Goal: Book appointment/travel/reservation

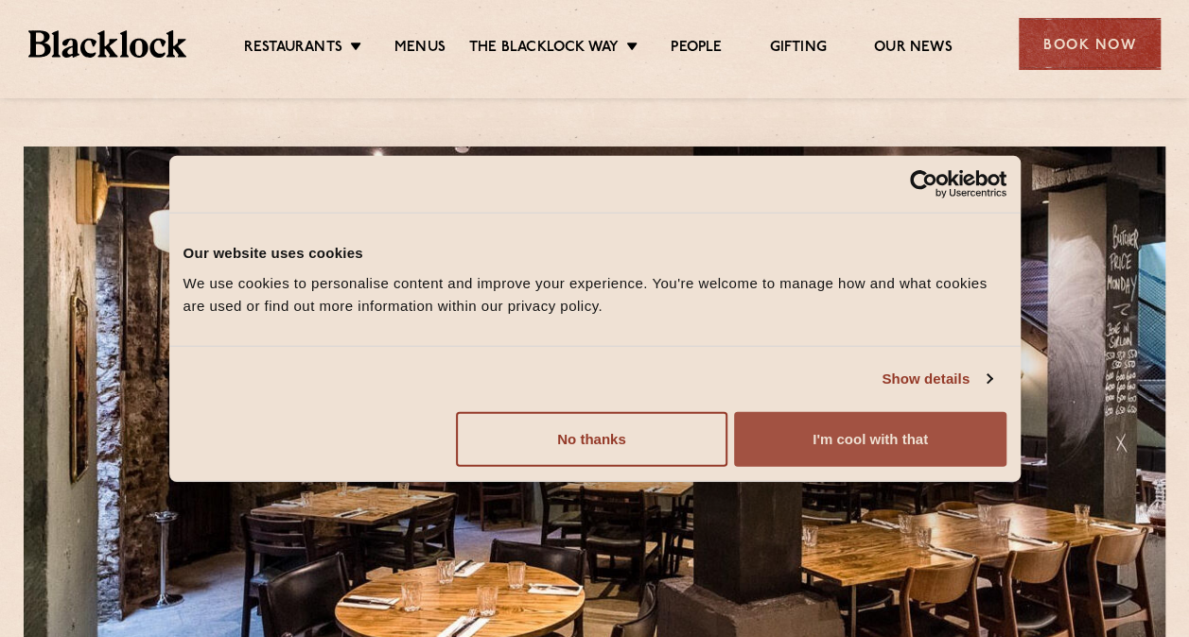
click at [881, 443] on button "I'm cool with that" at bounding box center [869, 438] width 271 height 55
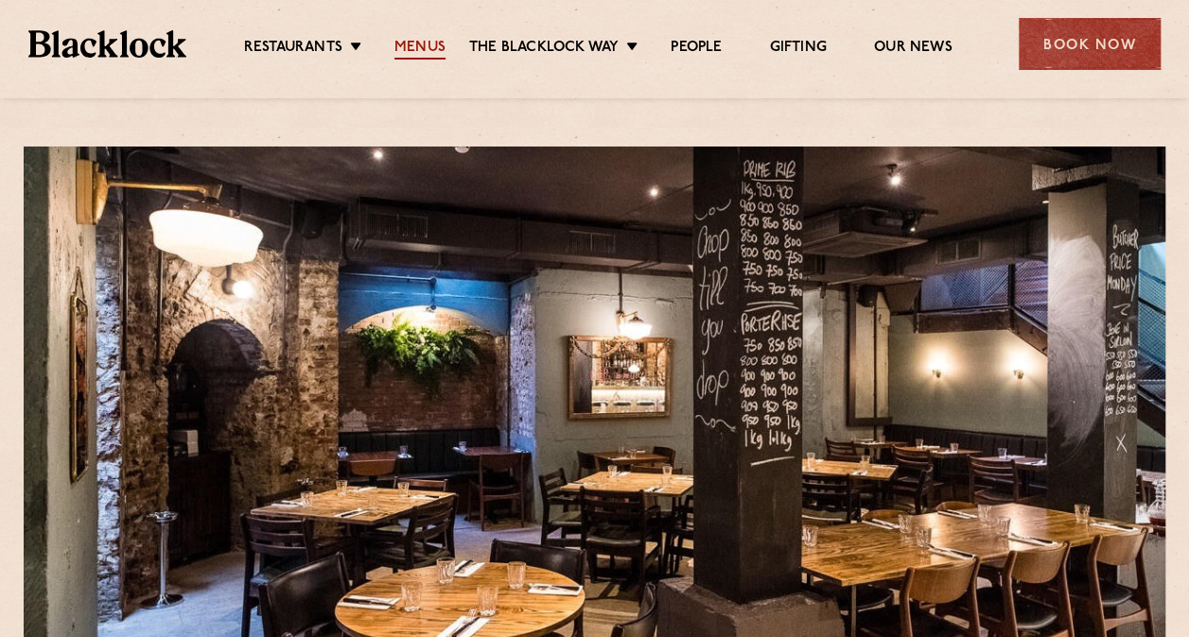
click at [416, 49] on link "Menus" at bounding box center [419, 49] width 51 height 21
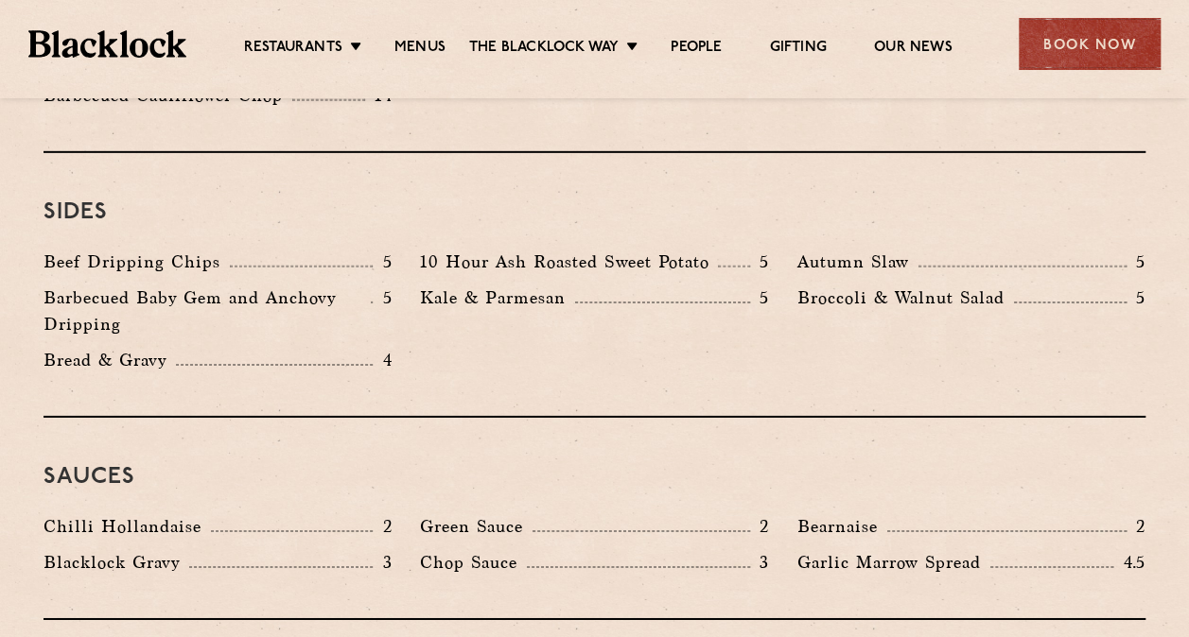
scroll to position [2837, 0]
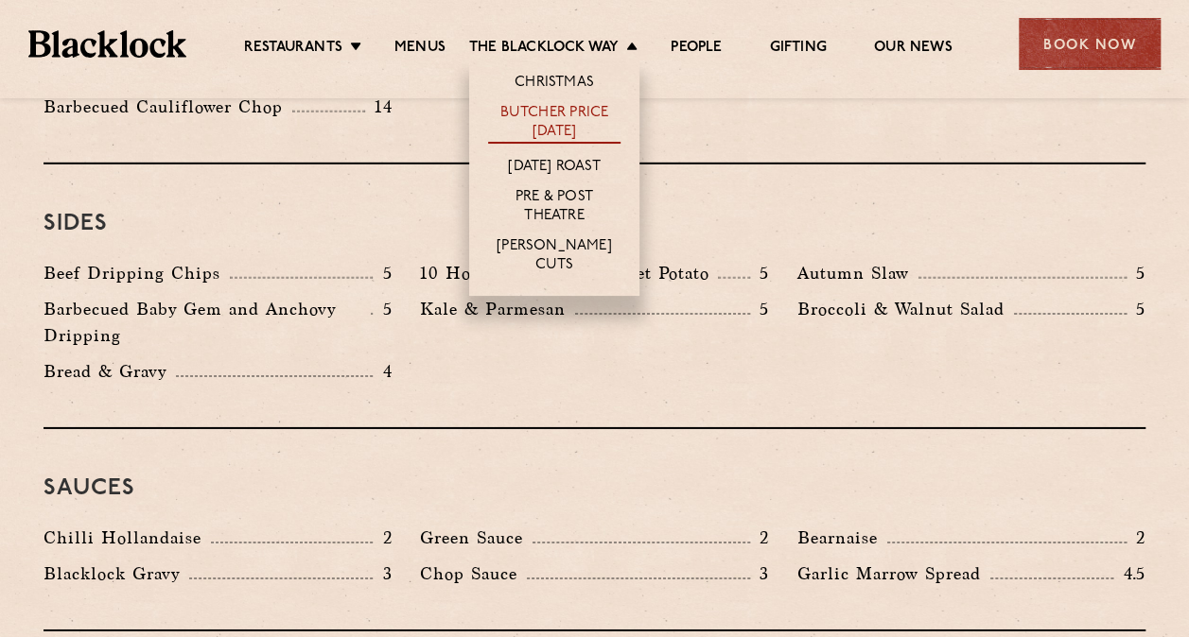
click at [567, 113] on link "Butcher Price [DATE]" at bounding box center [554, 124] width 132 height 40
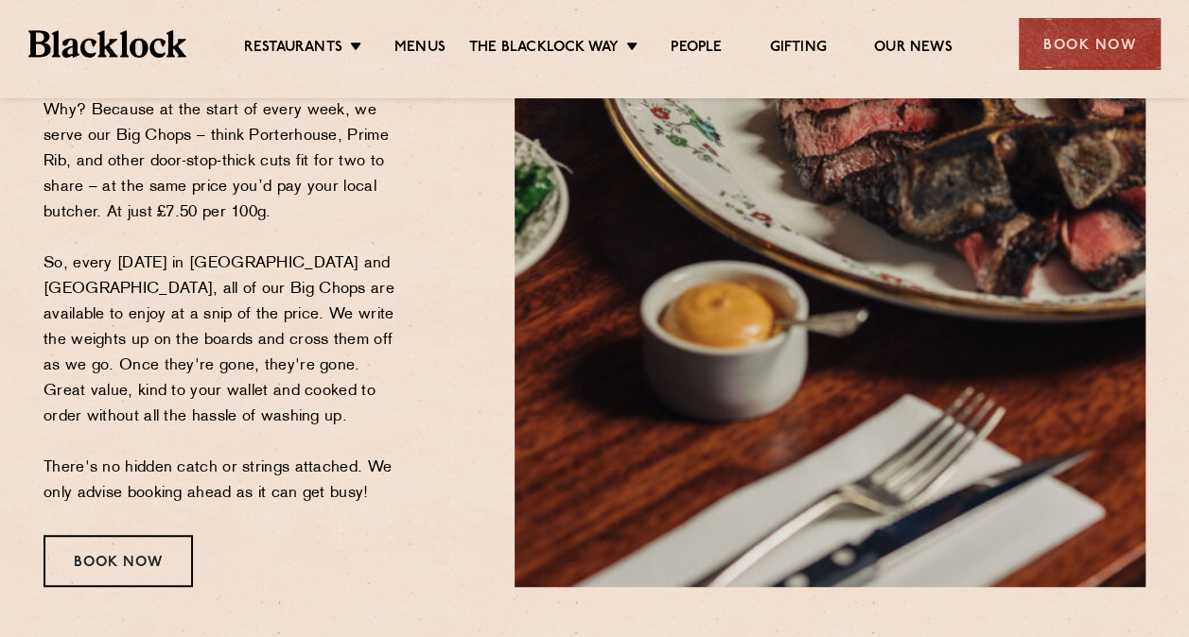
scroll to position [473, 0]
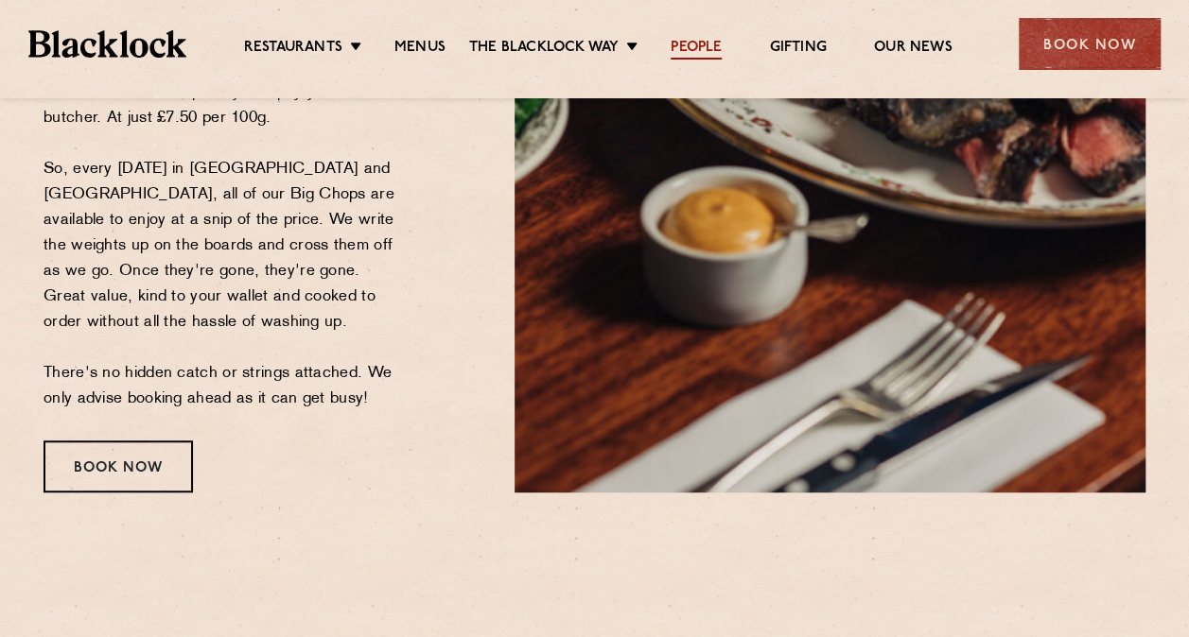
click at [700, 46] on link "People" at bounding box center [696, 49] width 51 height 21
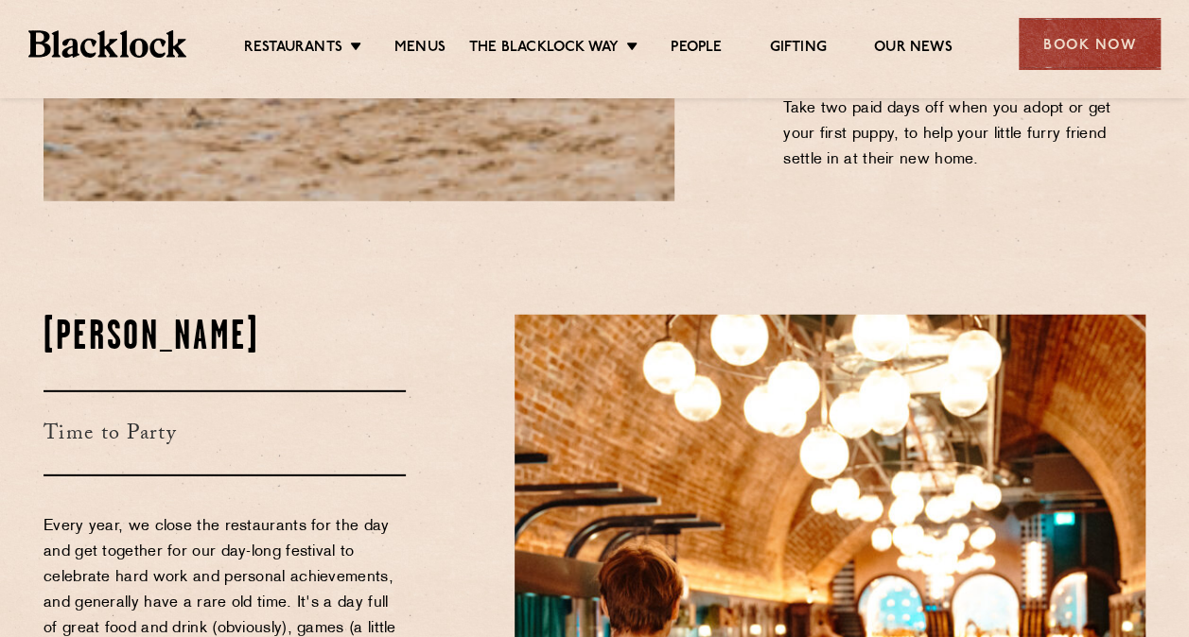
scroll to position [2648, 0]
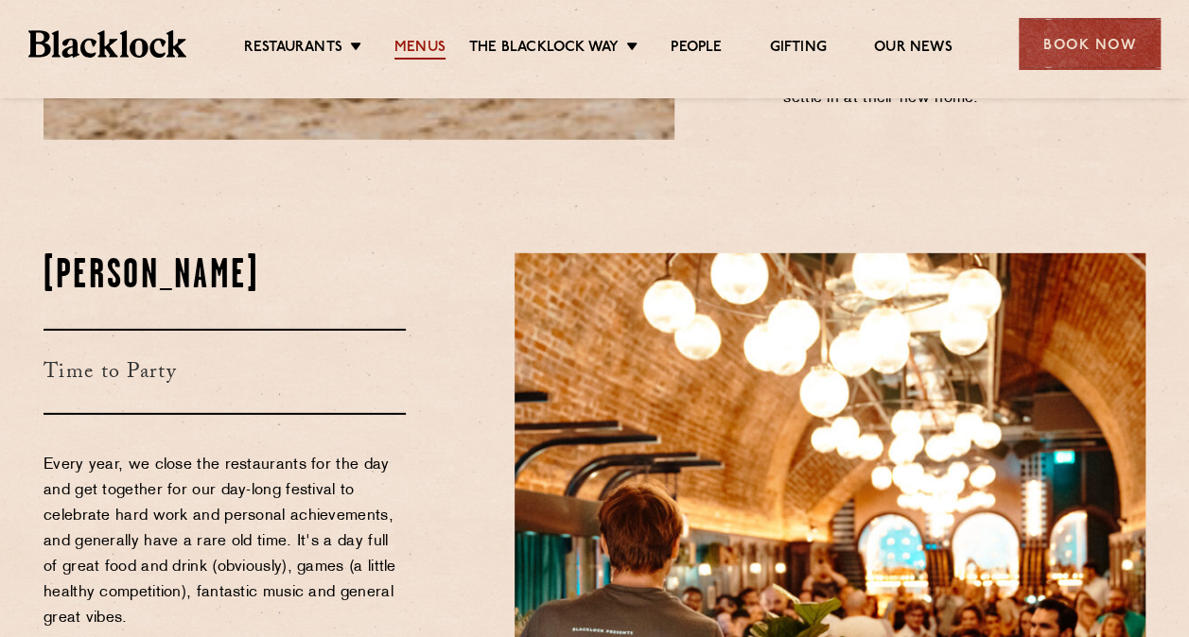
click at [399, 57] on link "Menus" at bounding box center [419, 49] width 51 height 21
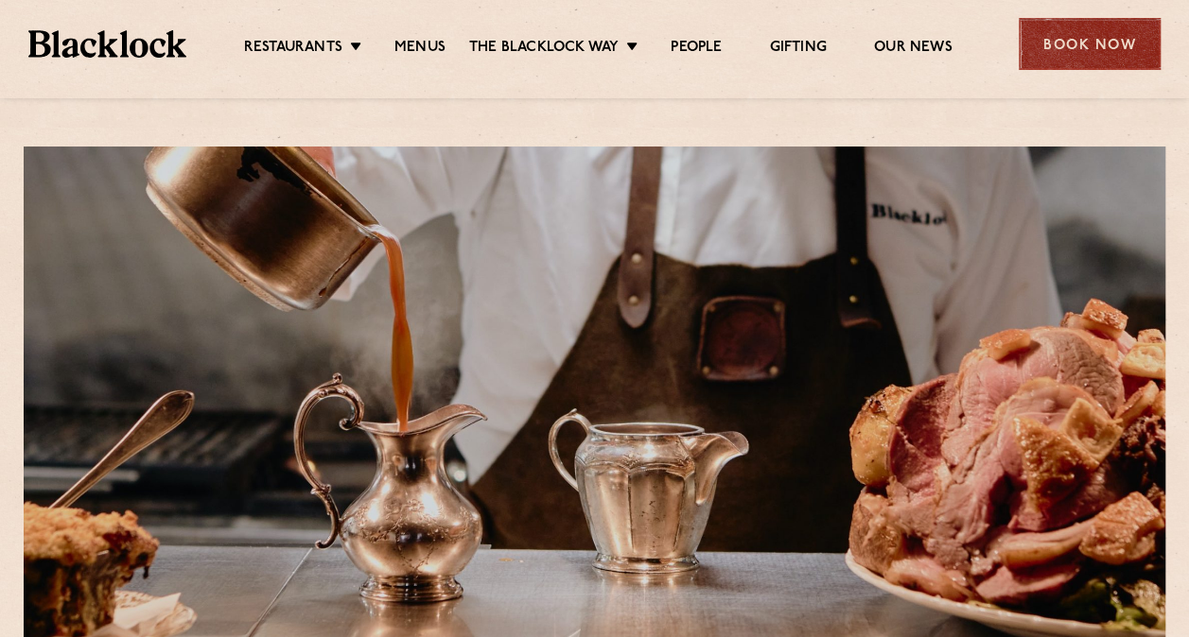
click at [1086, 35] on div "Book Now" at bounding box center [1090, 44] width 142 height 52
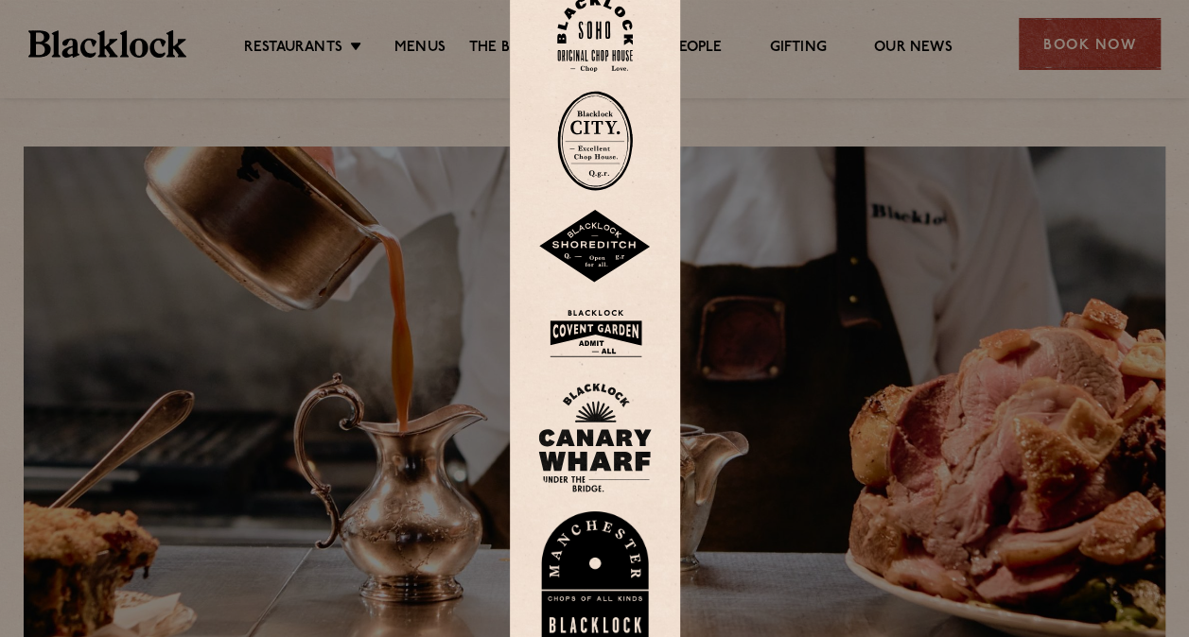
click at [620, 140] on img at bounding box center [595, 141] width 76 height 100
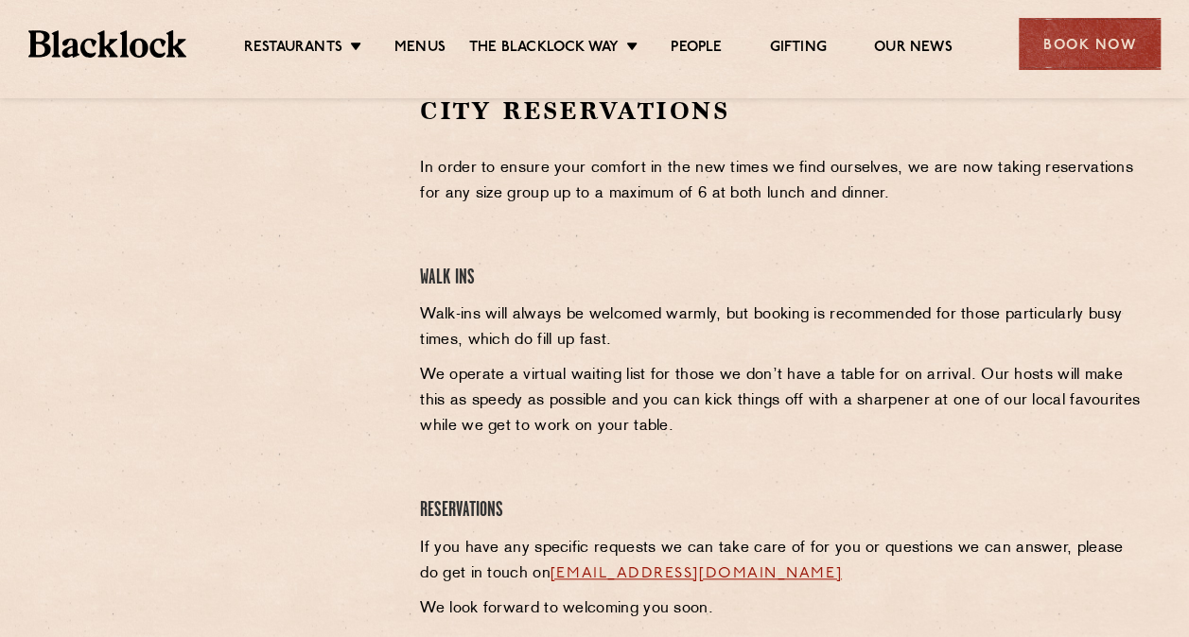
scroll to position [567, 0]
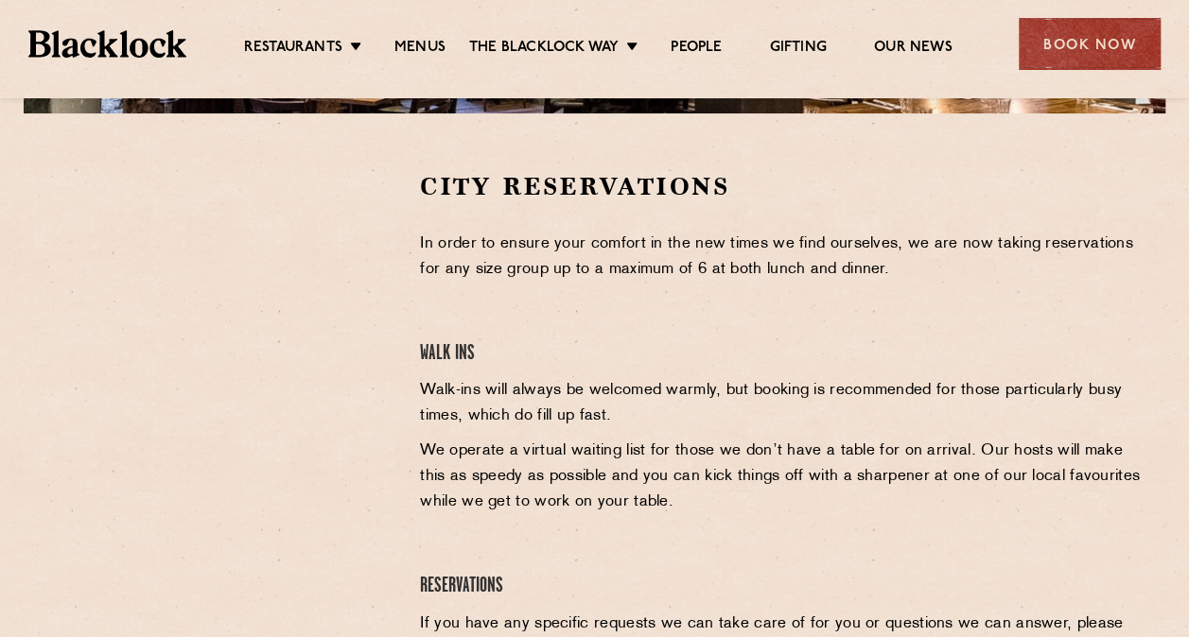
drag, startPoint x: 219, startPoint y: 465, endPoint x: 210, endPoint y: 454, distance: 14.8
click at [213, 461] on div at bounding box center [217, 456] width 376 height 572
